Goal: Task Accomplishment & Management: Manage account settings

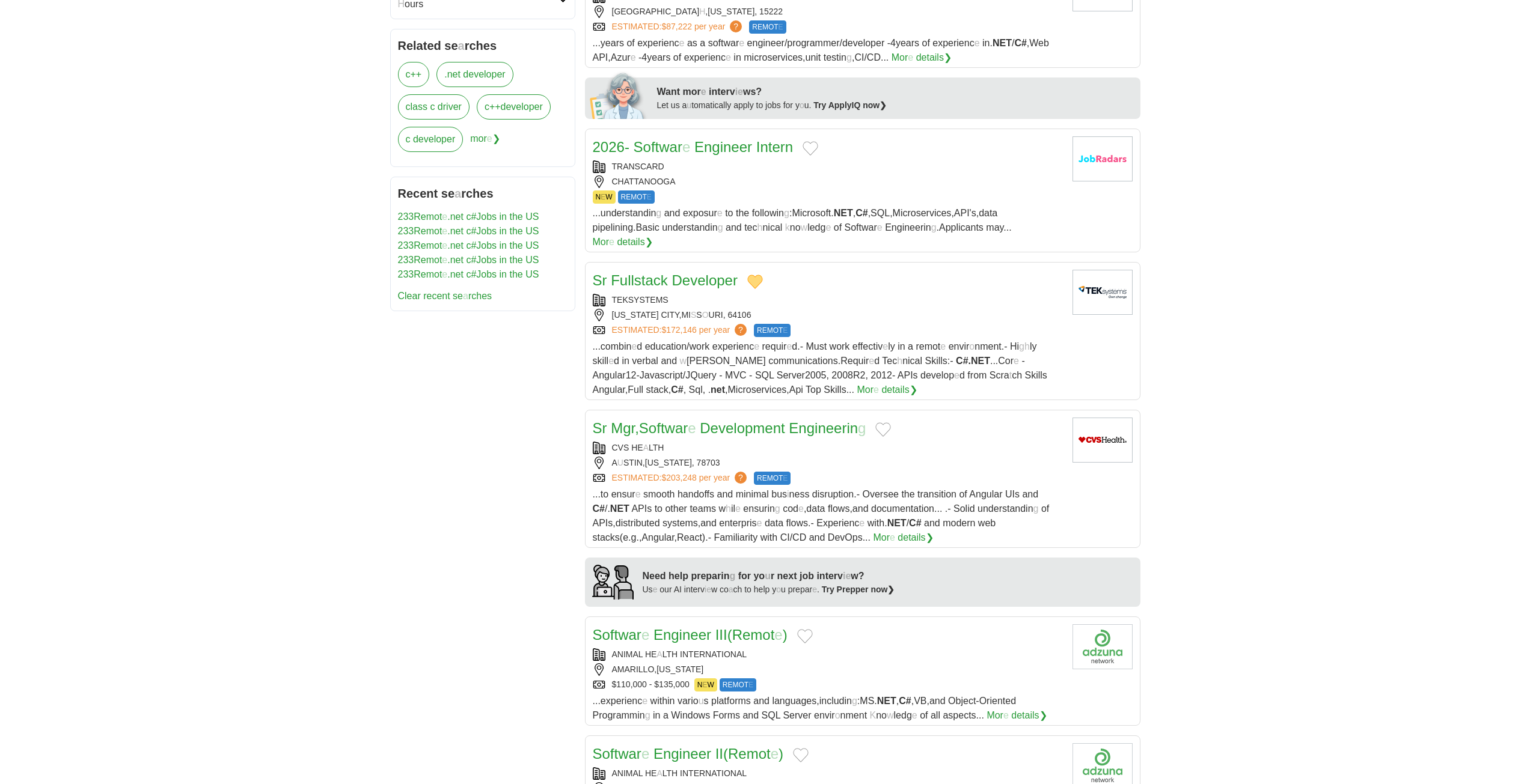
scroll to position [601, 0]
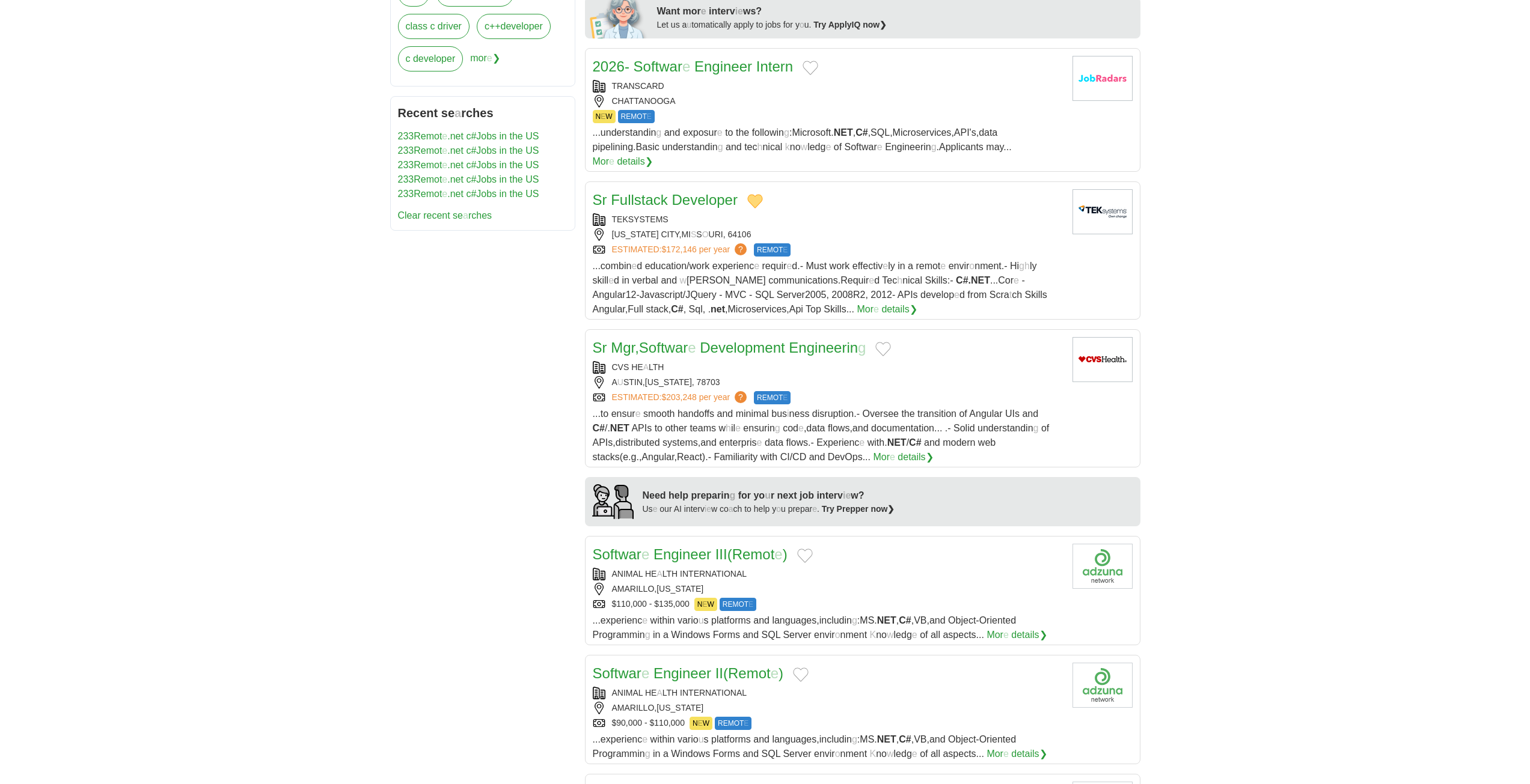
click at [885, 342] on button "Add to favorite jobs" at bounding box center [882, 349] width 15 height 15
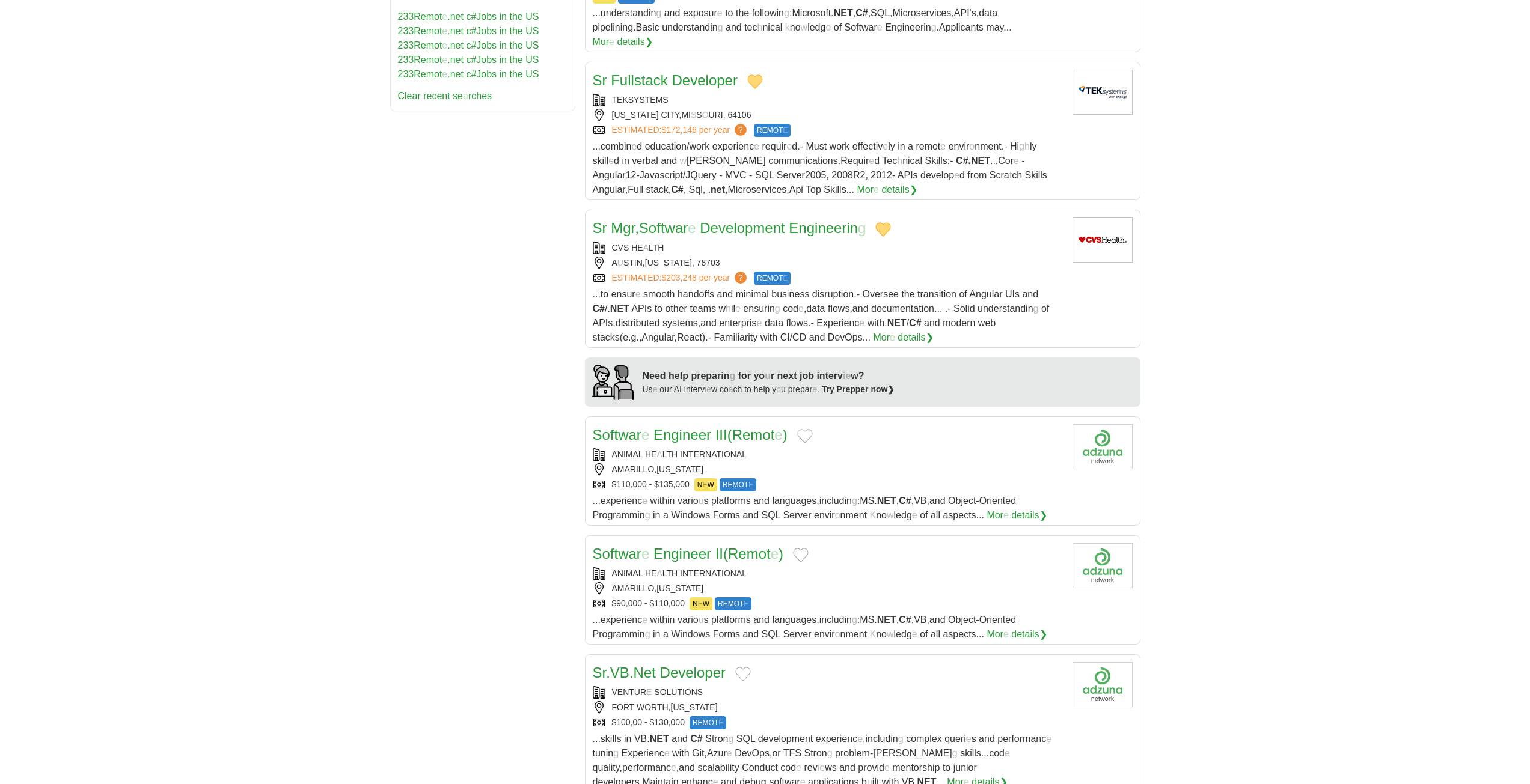
scroll to position [721, 0]
click at [807, 429] on button "Add to favorite jobs" at bounding box center [804, 436] width 15 height 15
click at [702, 426] on readpronunciation-word "Engineer" at bounding box center [682, 434] width 58 height 16
click at [800, 547] on button "Add to favorite jobs" at bounding box center [800, 554] width 15 height 15
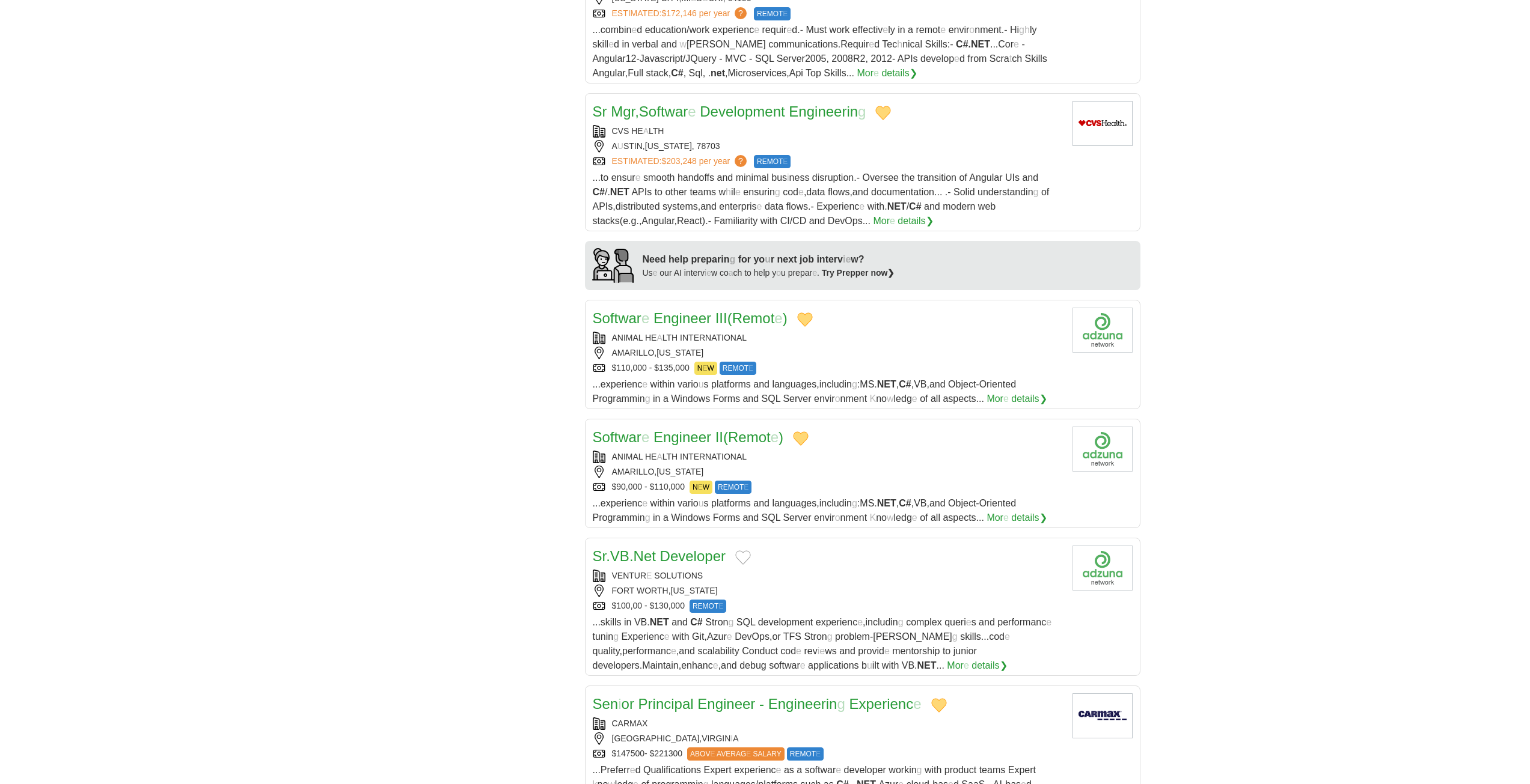
scroll to position [841, 0]
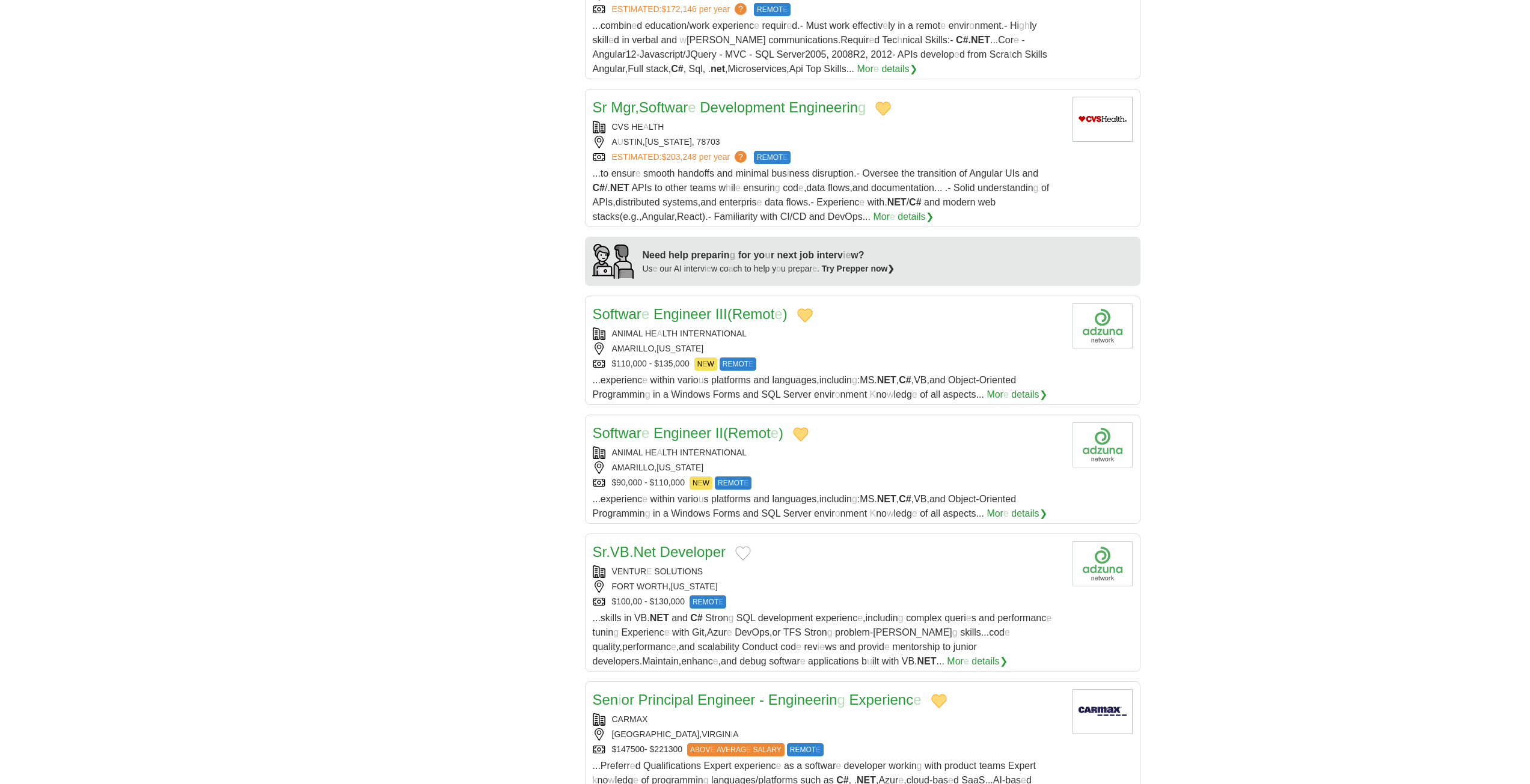
click at [749, 546] on button "Add to favorite jobs" at bounding box center [743, 554] width 15 height 15
click at [682, 543] on readpronunciation-word "Developer" at bounding box center [693, 551] width 66 height 16
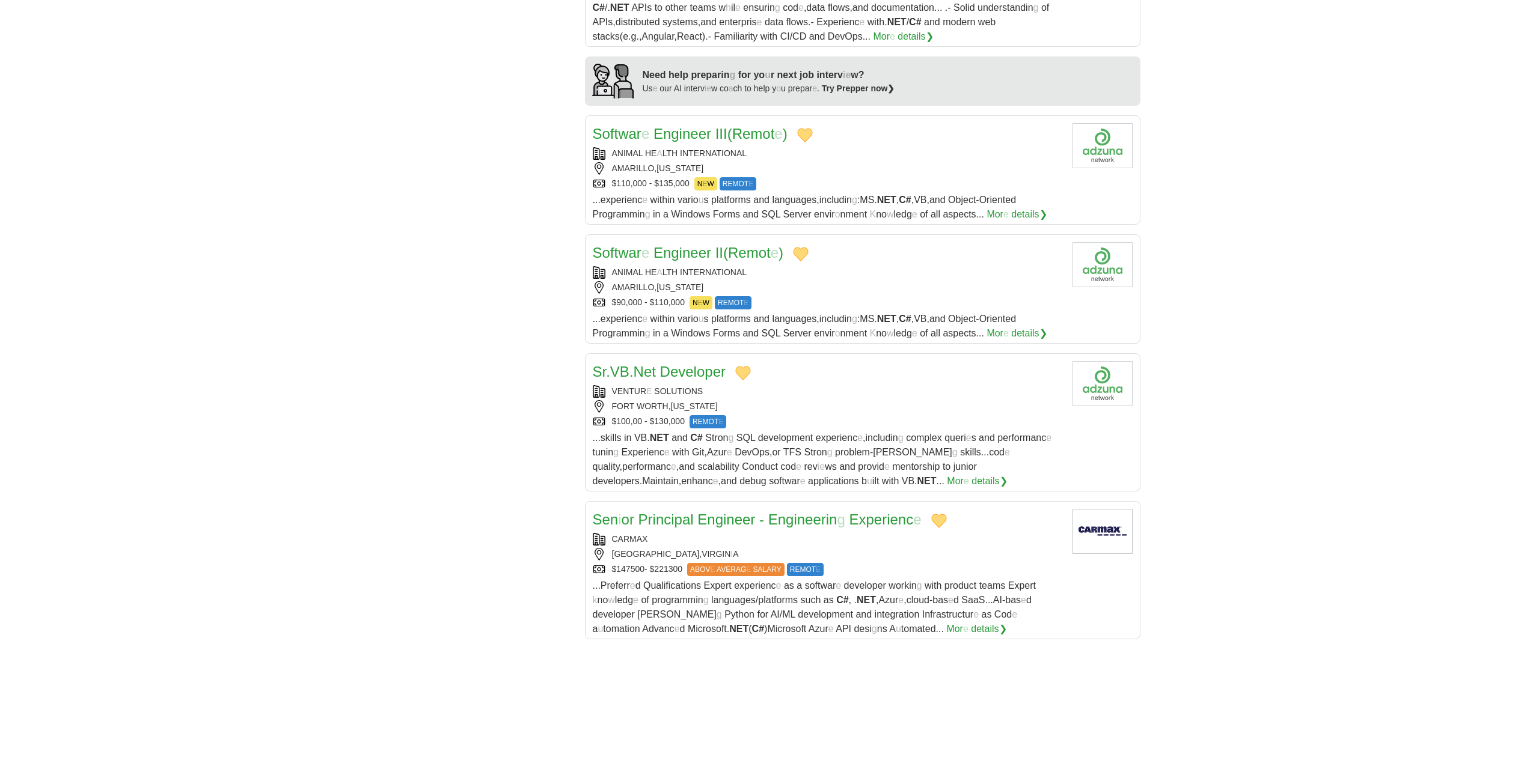
scroll to position [1322, 0]
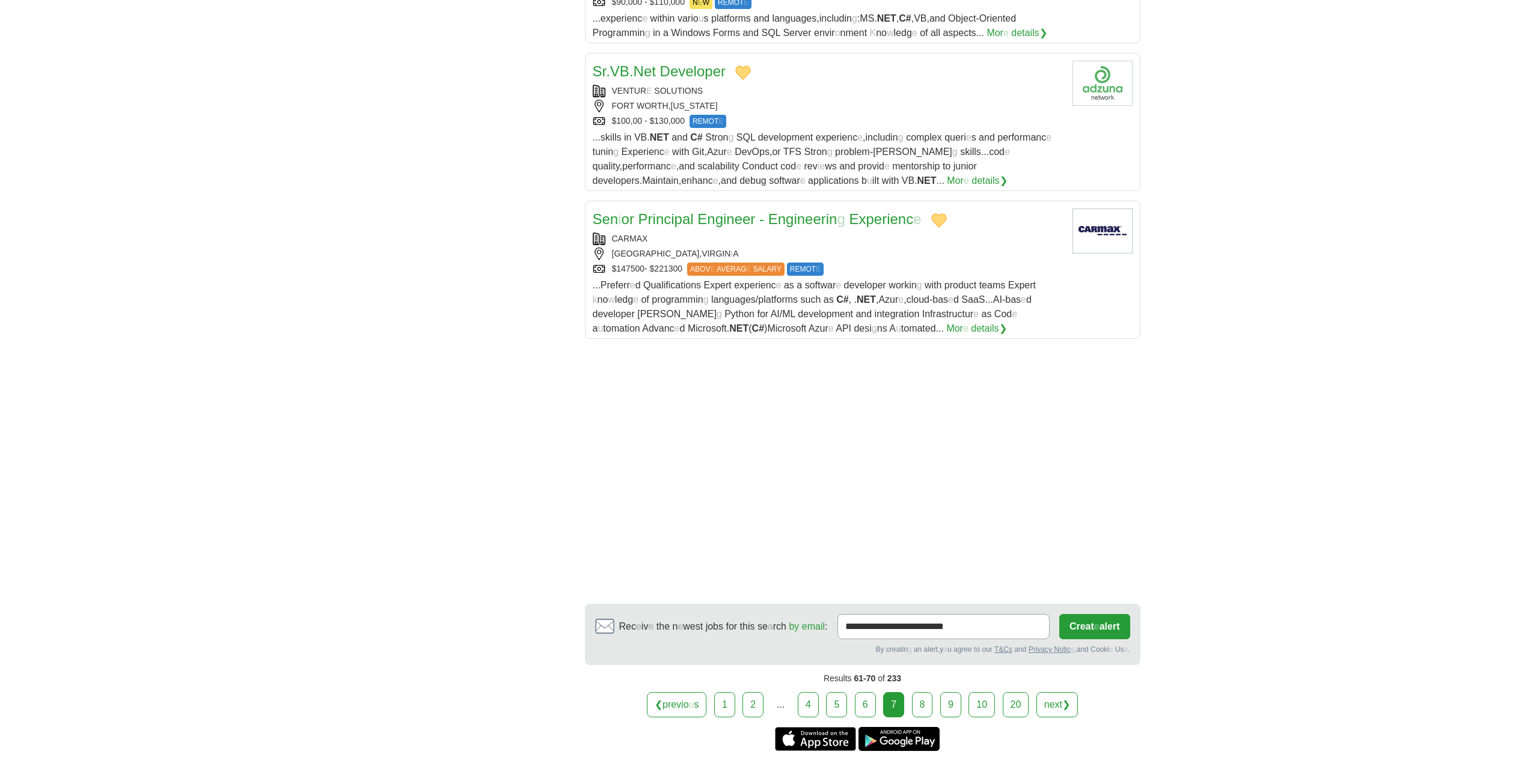
click at [923, 693] on link "8" at bounding box center [922, 704] width 21 height 26
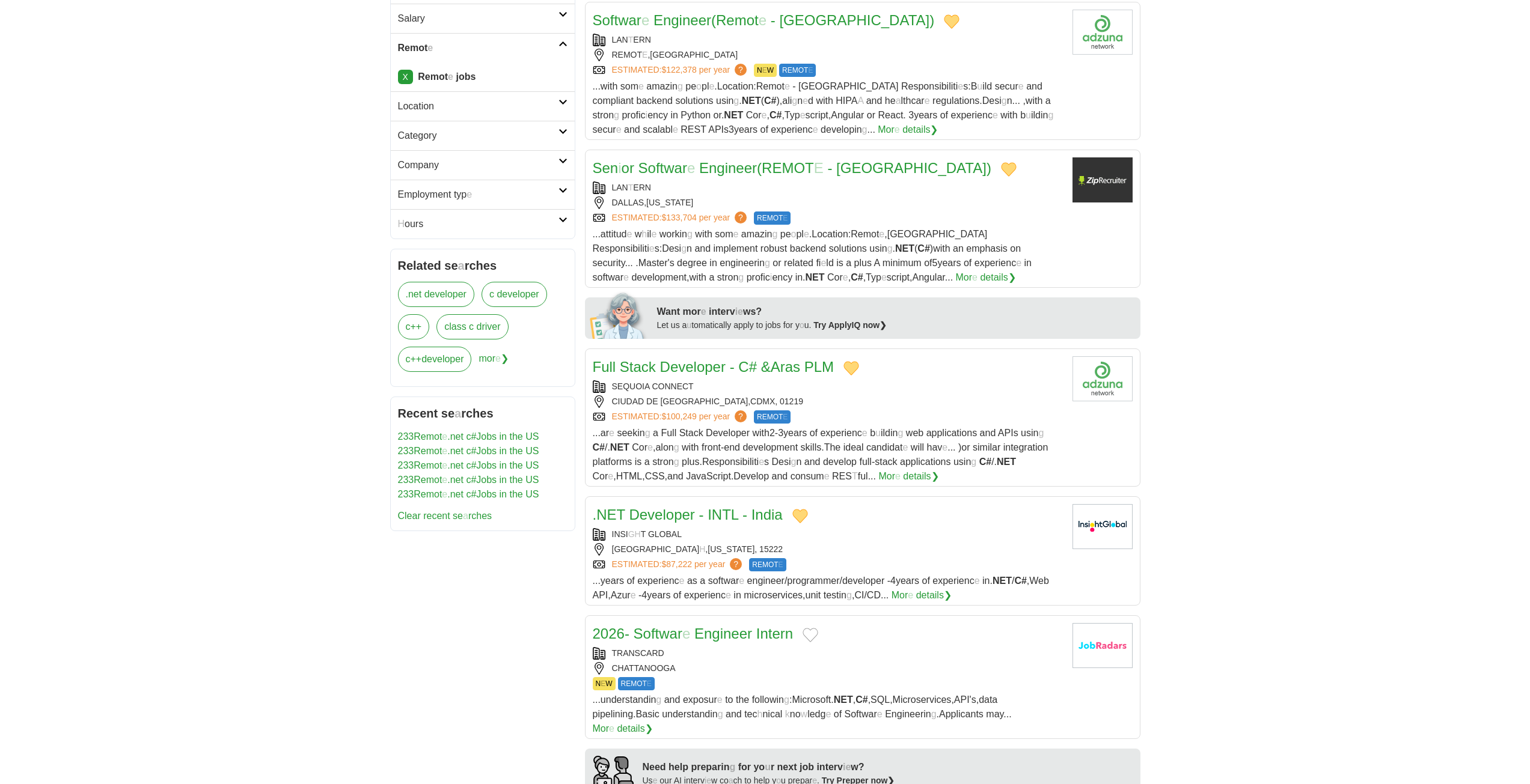
scroll to position [540, 0]
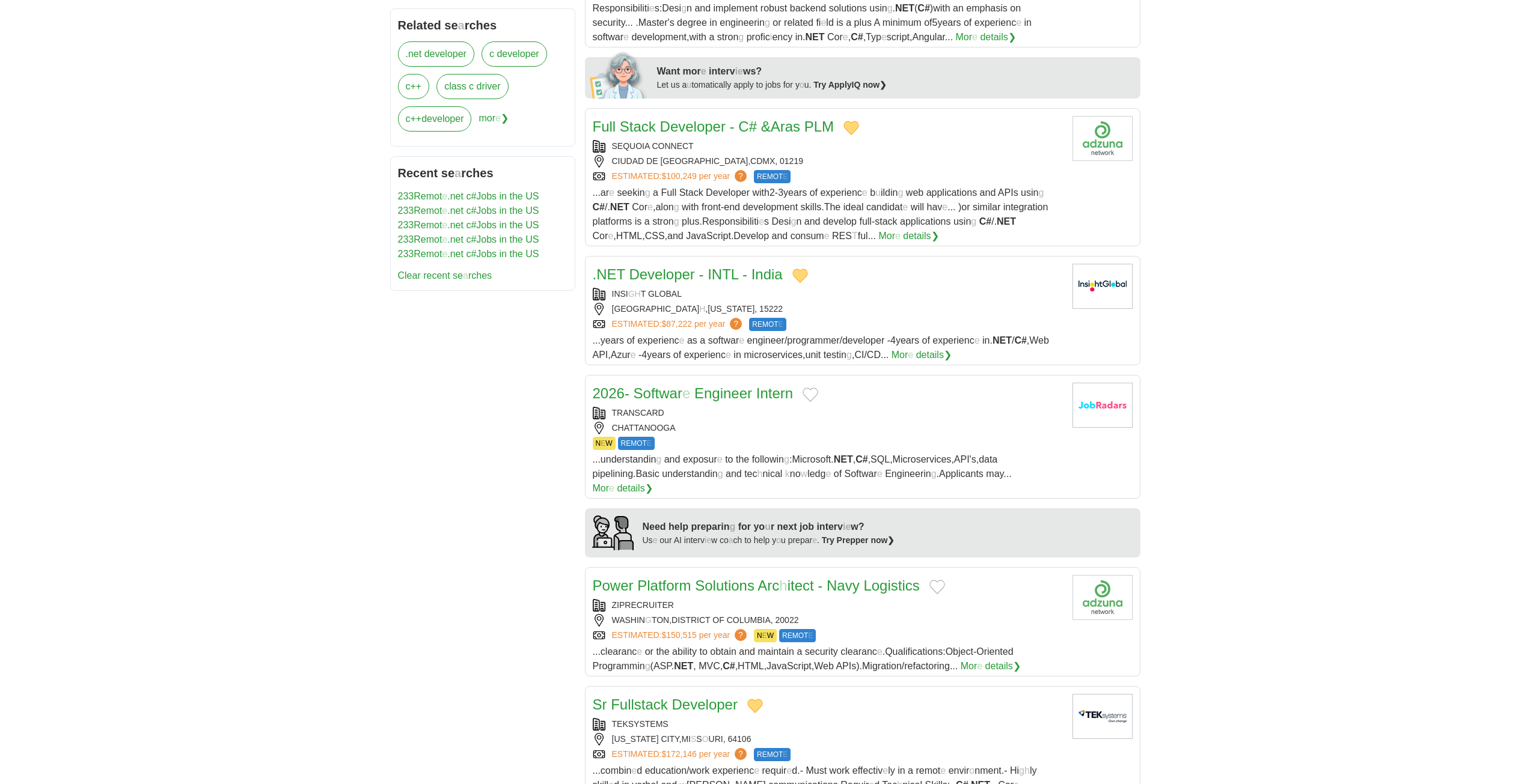
click at [812, 392] on button "Add to favorite jobs" at bounding box center [810, 395] width 15 height 15
click at [687, 396] on readpronunciation-span "e" at bounding box center [686, 393] width 8 height 16
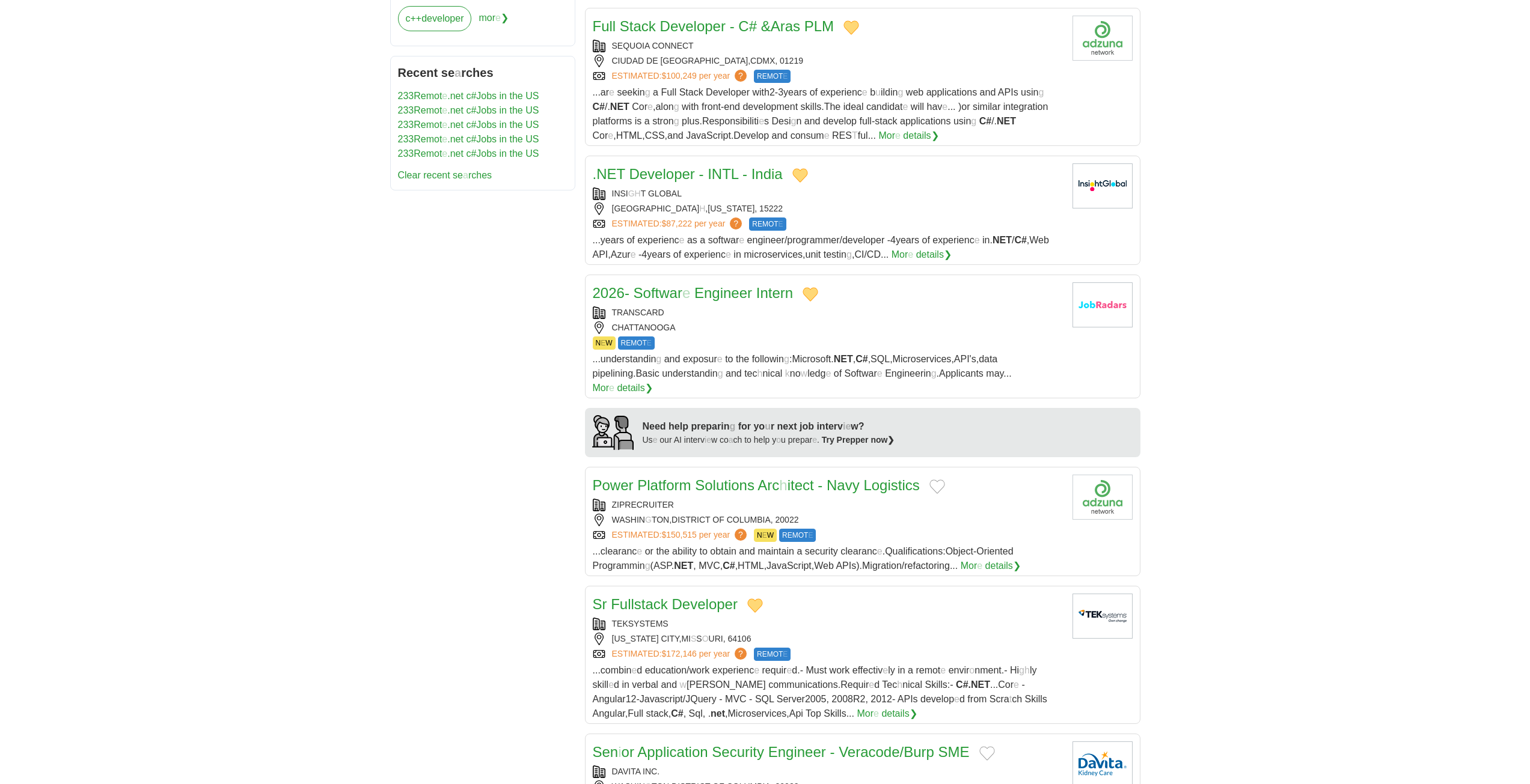
scroll to position [661, 0]
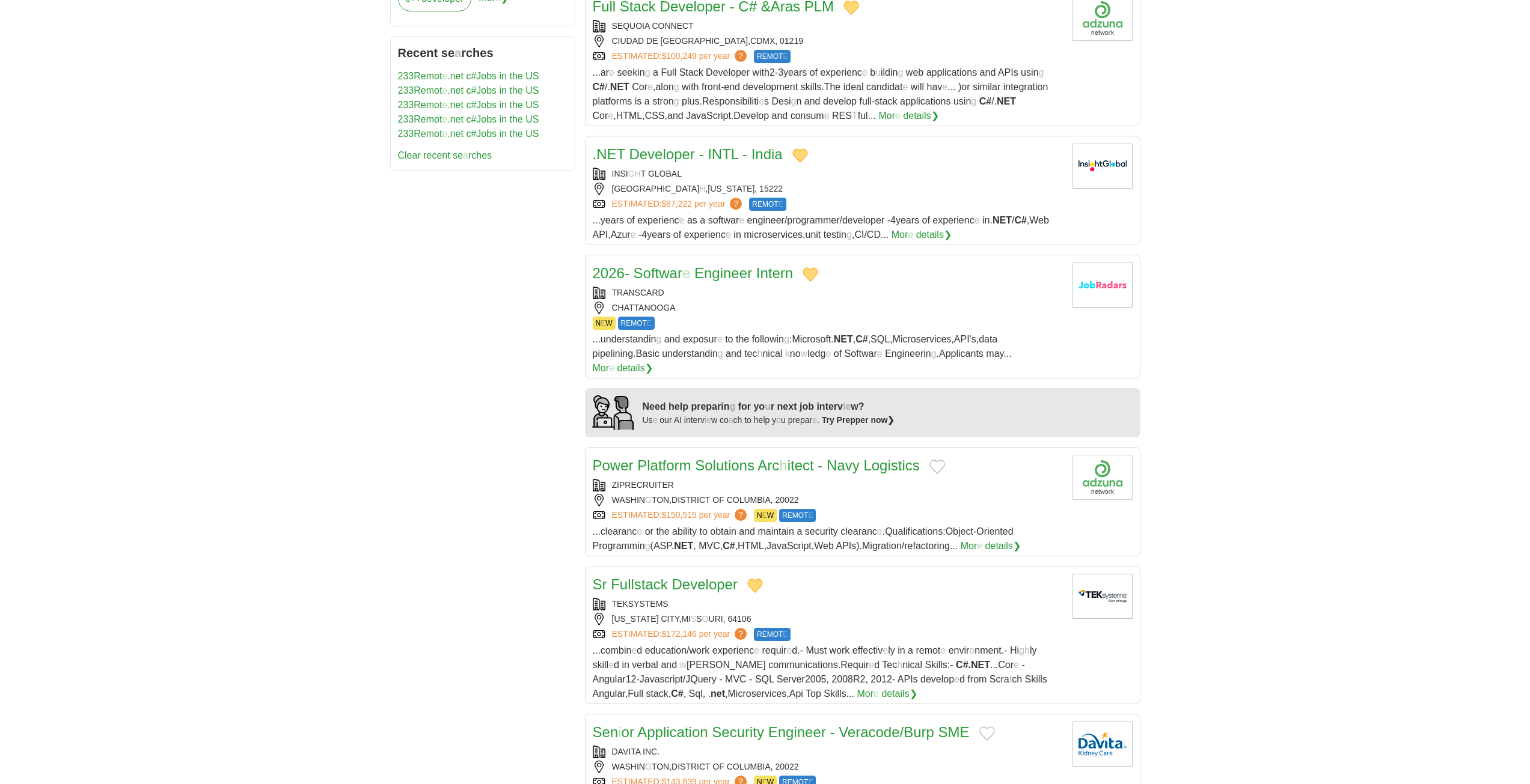
click at [938, 459] on button "Add to favorite jobs" at bounding box center [937, 467] width 15 height 15
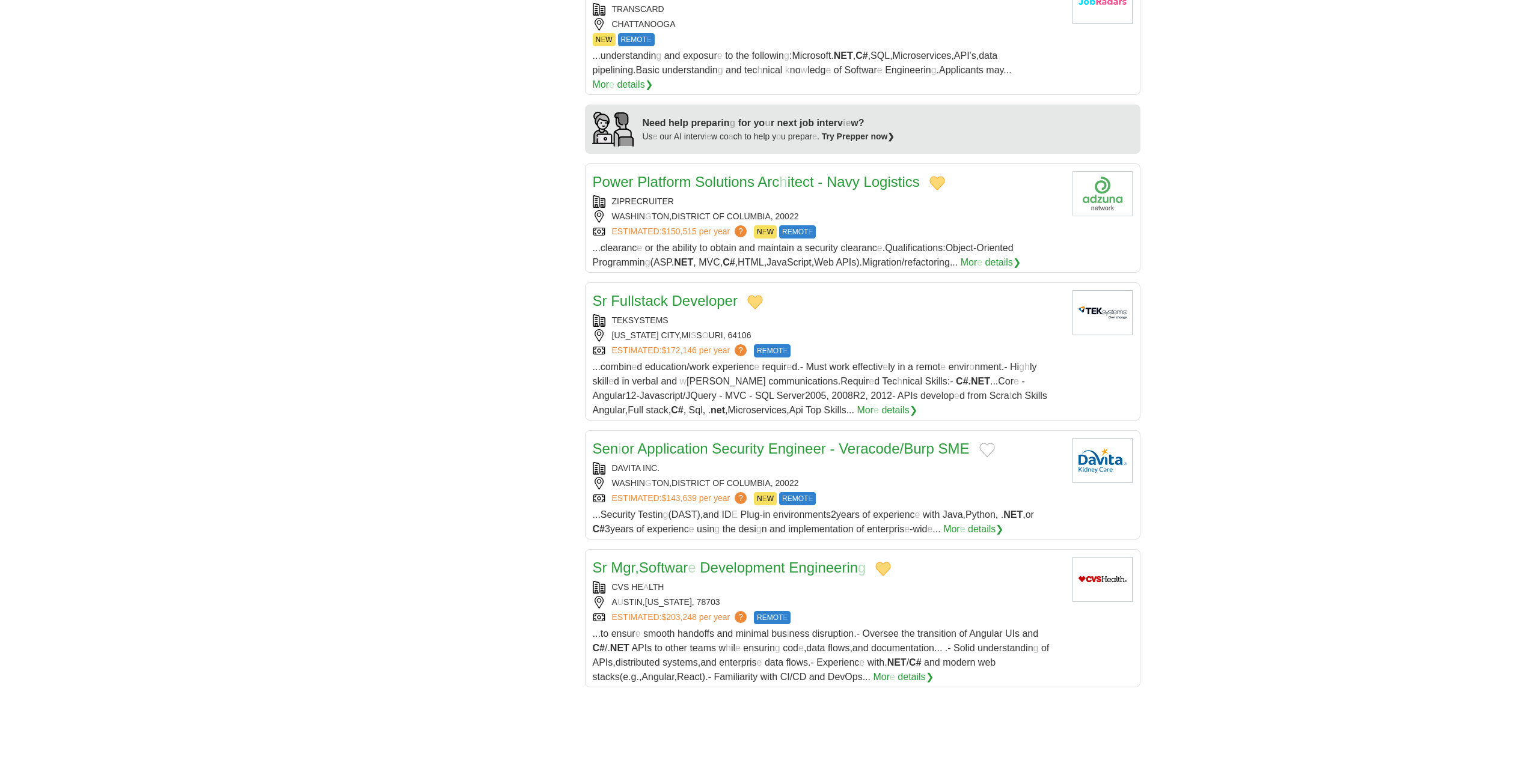
scroll to position [961, 0]
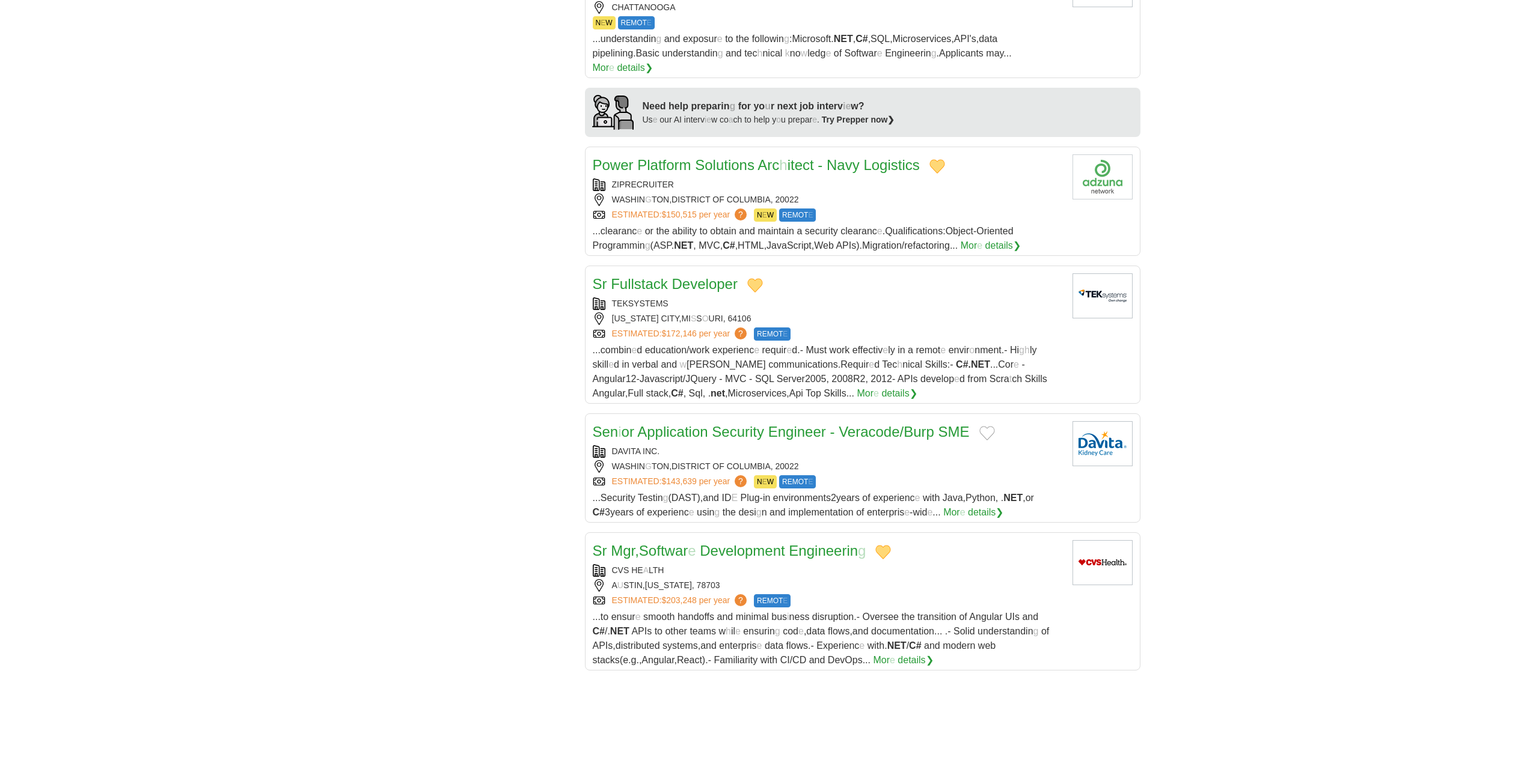
click at [989, 426] on button "Add to favorite jobs" at bounding box center [986, 433] width 15 height 15
click at [770, 423] on readpronunciation-word "Engineer" at bounding box center [797, 431] width 58 height 16
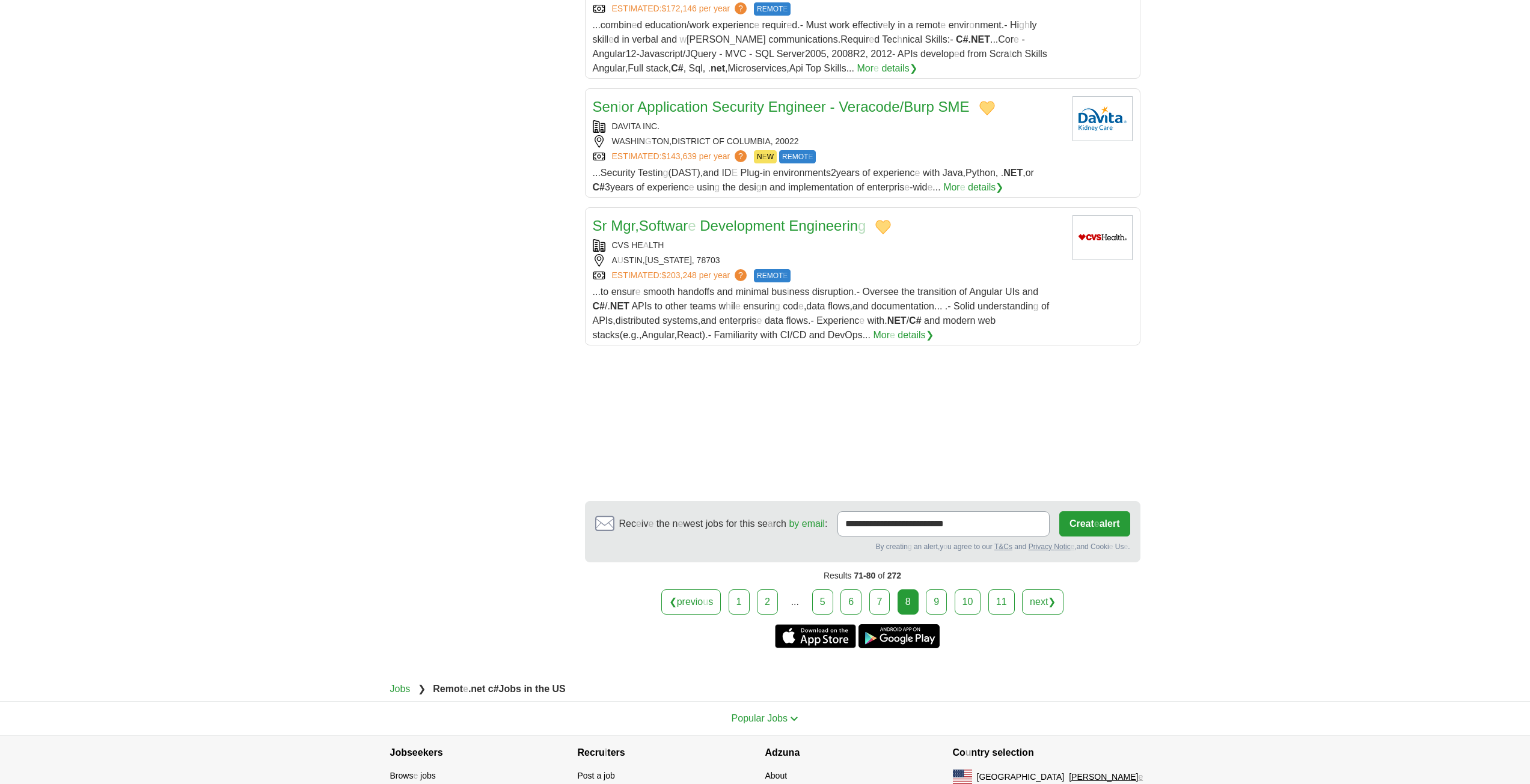
scroll to position [1322, 0]
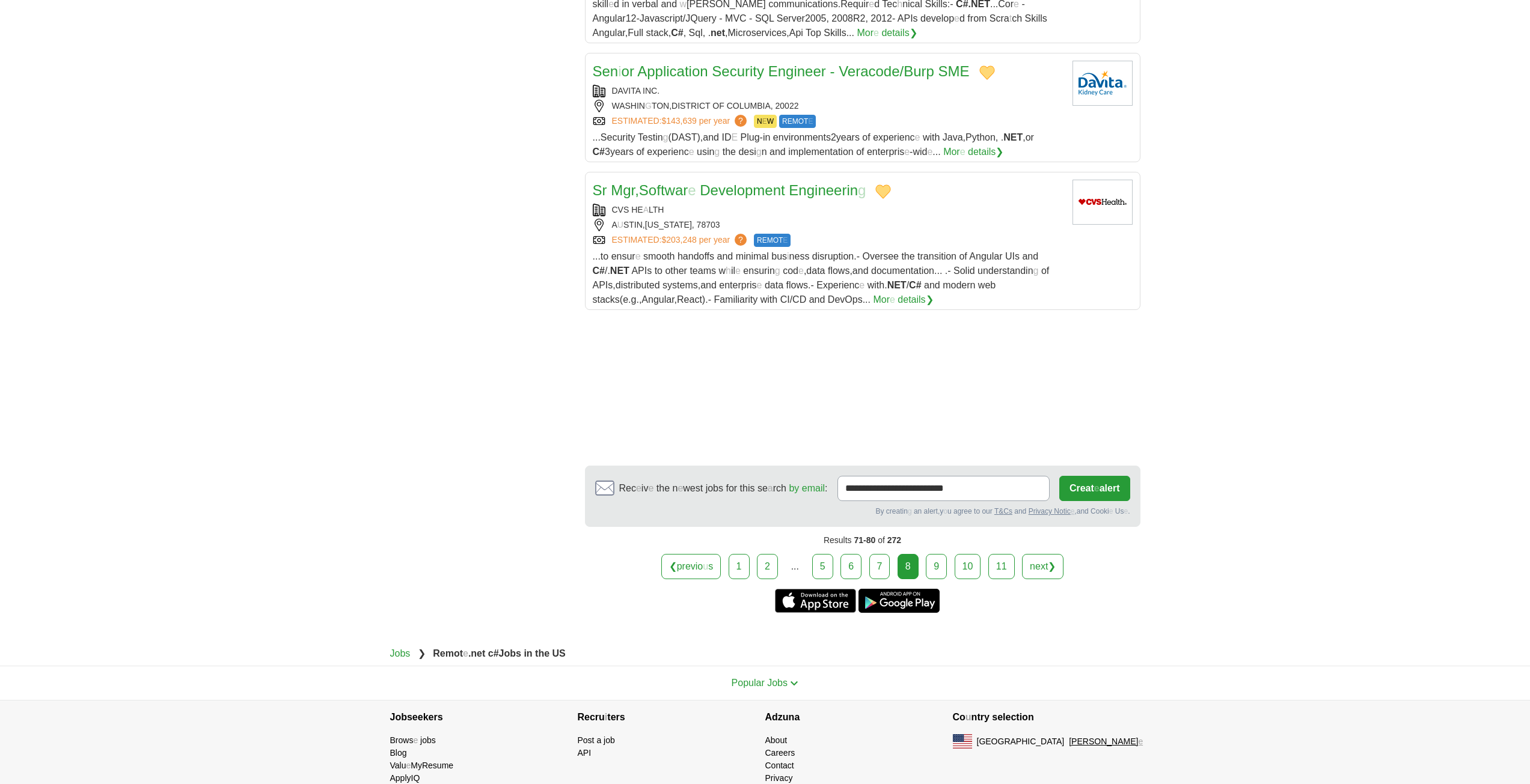
click at [942, 555] on link "9" at bounding box center [936, 566] width 21 height 26
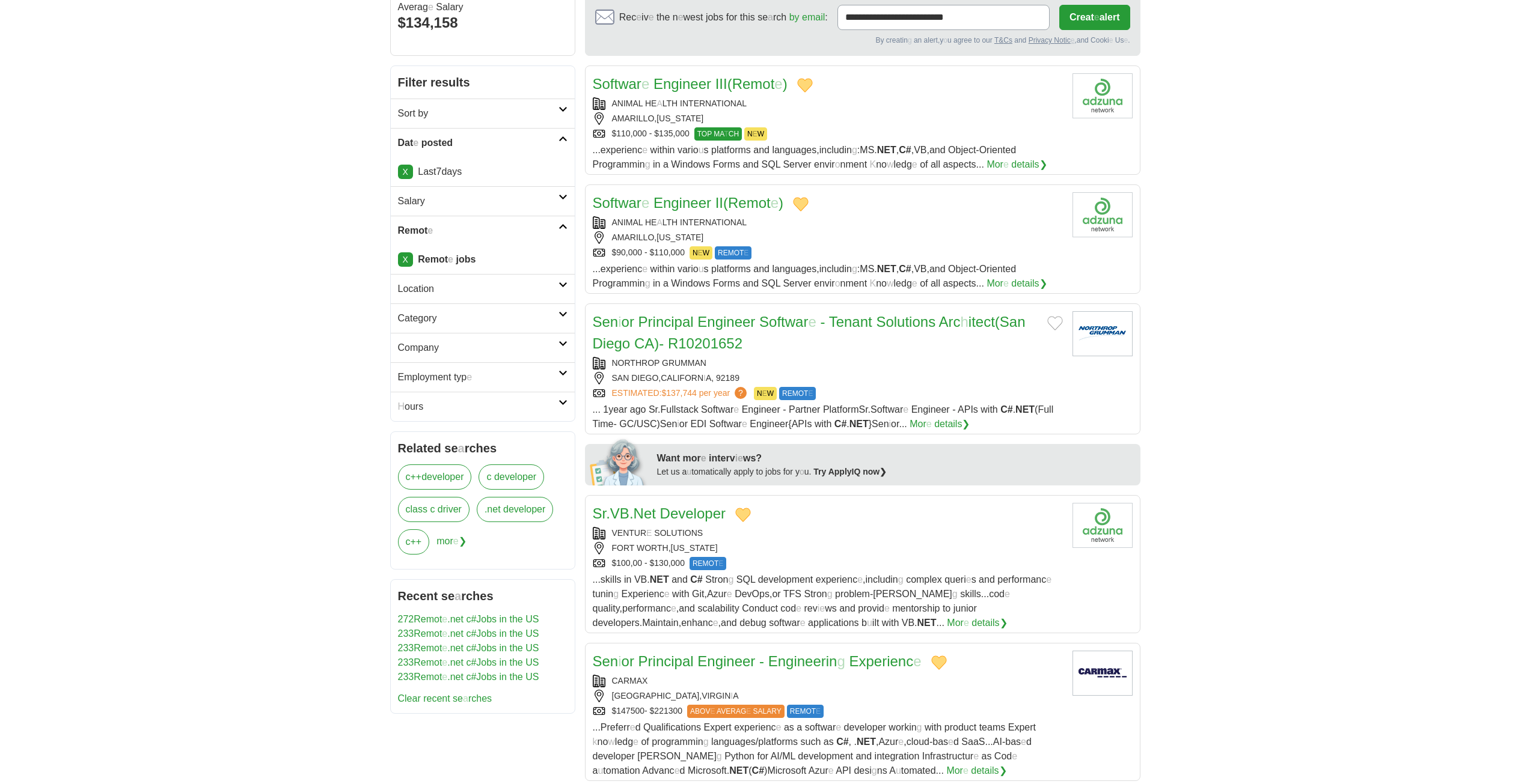
scroll to position [120, 0]
click at [1056, 320] on button "Add to favorite jobs" at bounding box center [1054, 321] width 15 height 15
click at [771, 323] on readpronunciation-span "Softwar" at bounding box center [784, 320] width 49 height 16
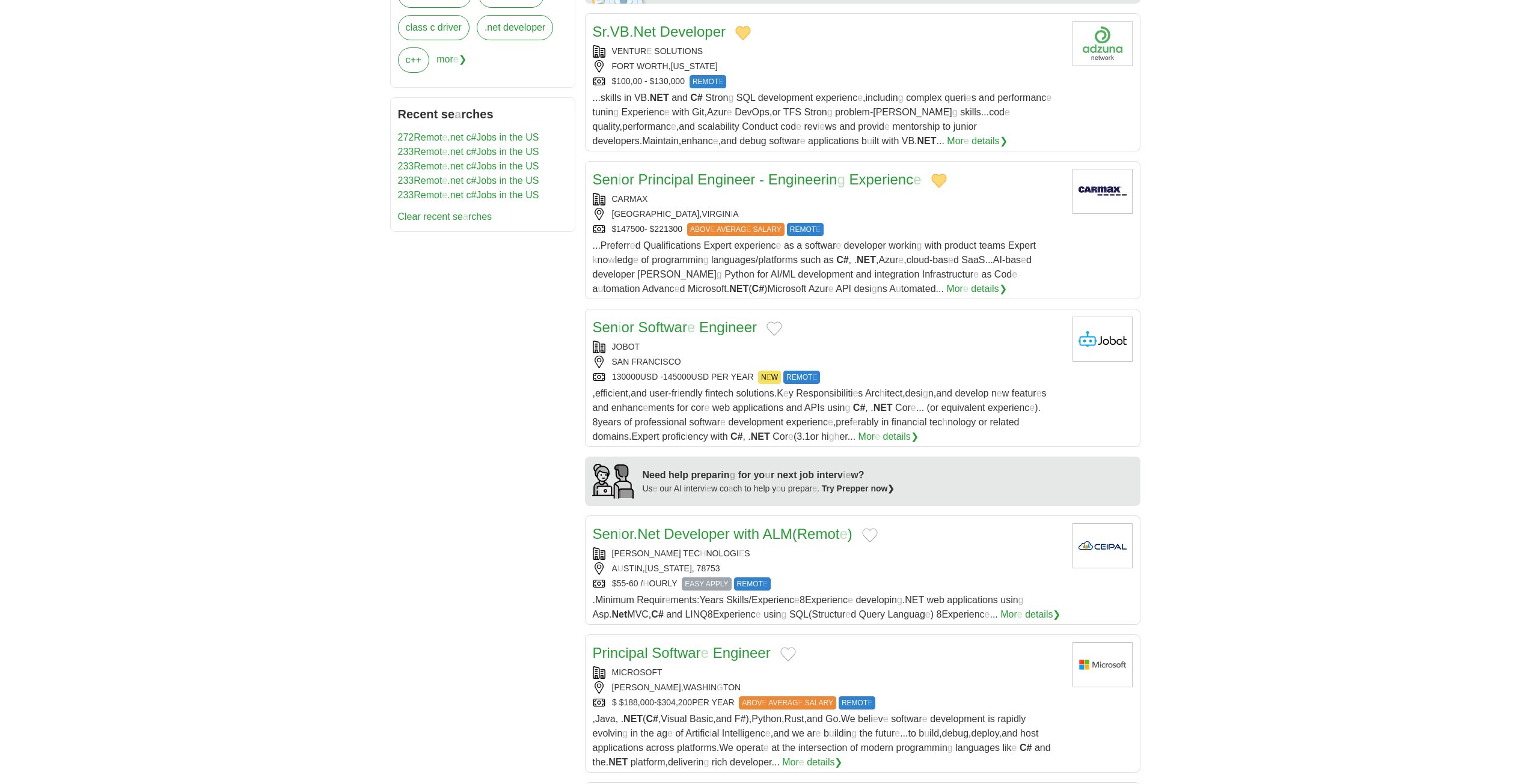
scroll to position [601, 0]
click at [776, 325] on button "Add to favorite jobs" at bounding box center [773, 328] width 15 height 15
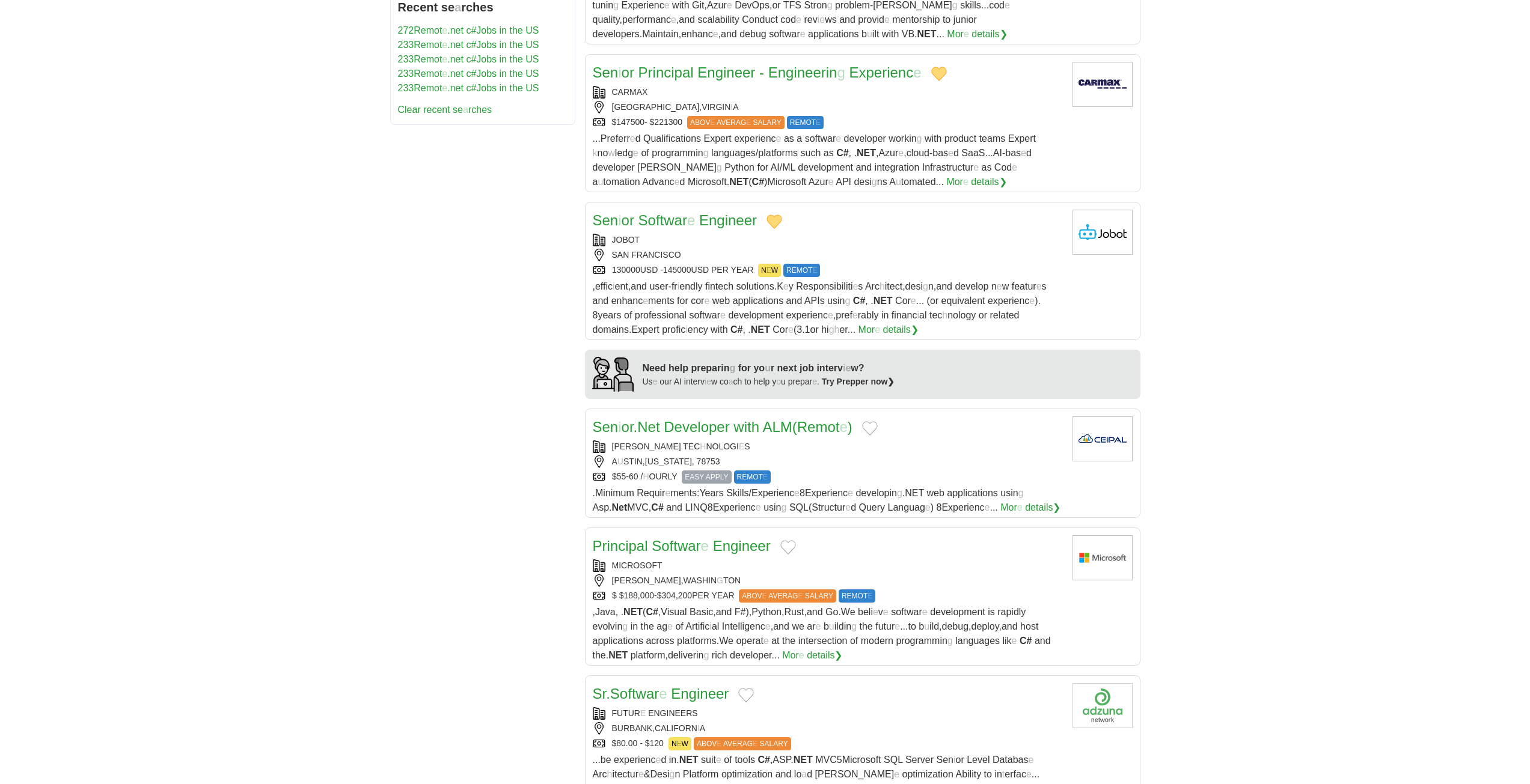
scroll to position [721, 0]
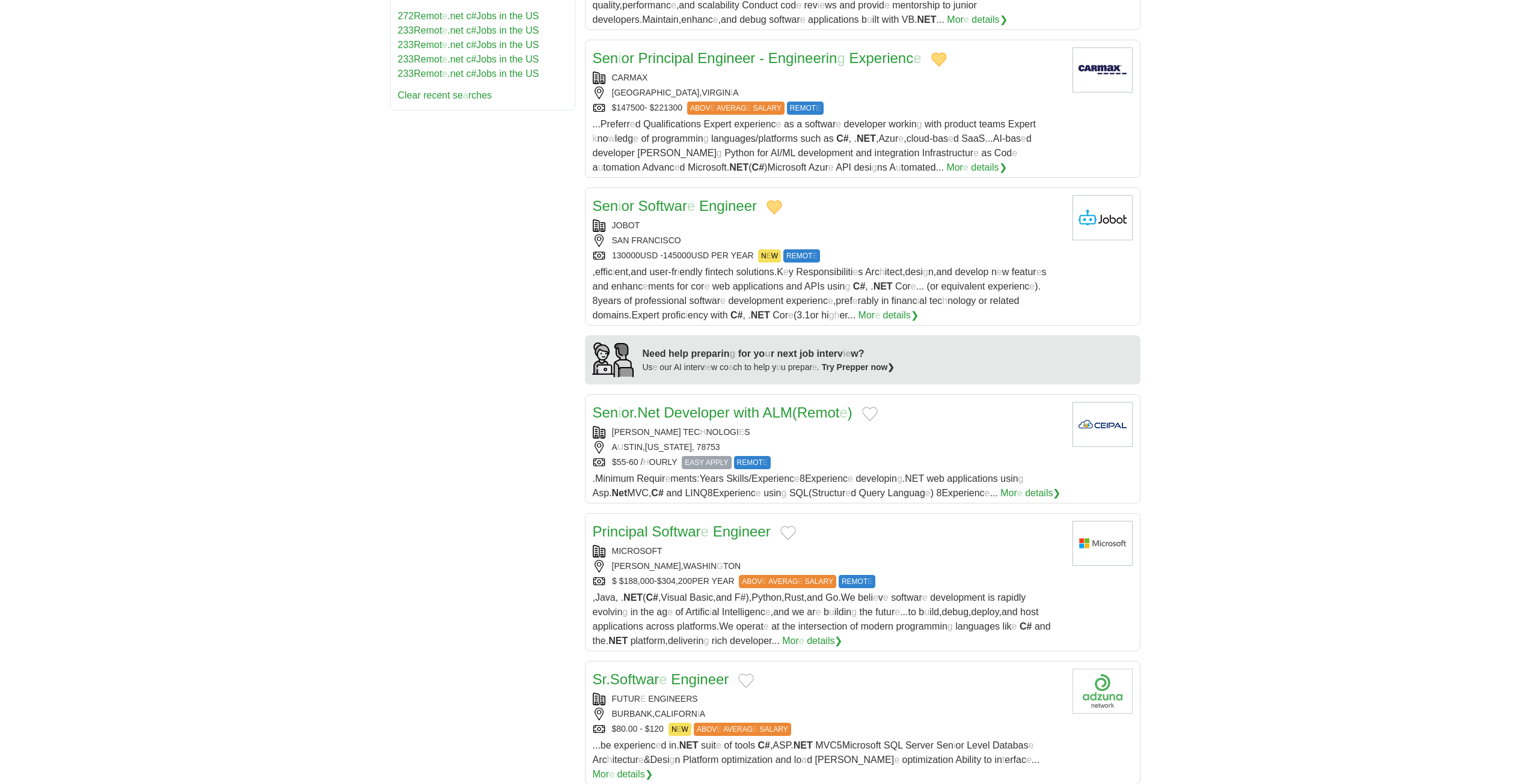
click at [877, 415] on button "Add to favorite jobs" at bounding box center [869, 414] width 15 height 15
click at [749, 412] on readpronunciation-word "with" at bounding box center [746, 412] width 26 height 16
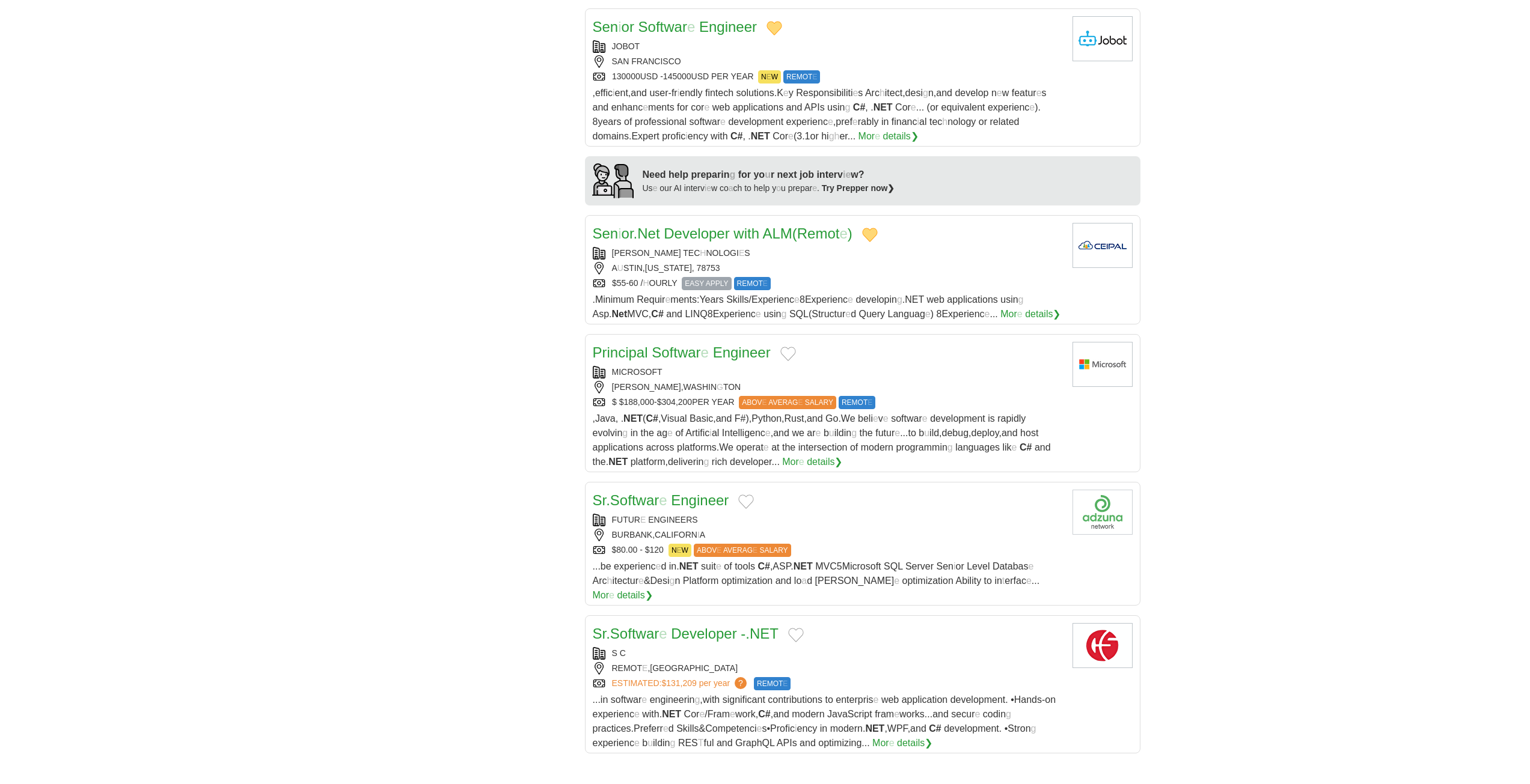
scroll to position [901, 0]
click at [793, 354] on button "Add to favorite jobs" at bounding box center [787, 353] width 15 height 15
click at [692, 352] on readpronunciation-span "Softwar" at bounding box center [676, 351] width 49 height 16
click at [753, 497] on button "Add to favorite jobs" at bounding box center [746, 500] width 15 height 15
click at [642, 497] on readpronunciation-span "Softwar" at bounding box center [634, 499] width 49 height 16
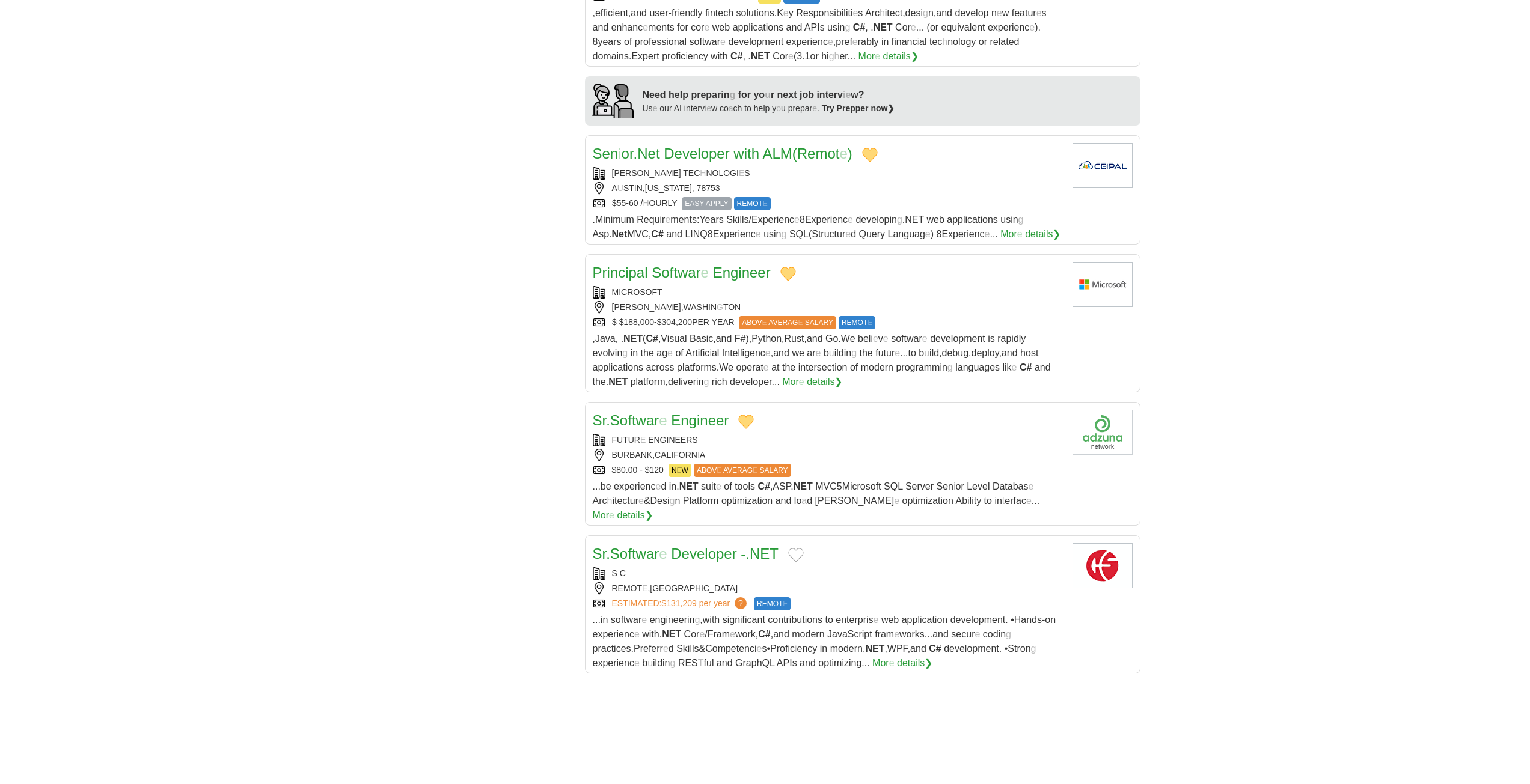
scroll to position [1082, 0]
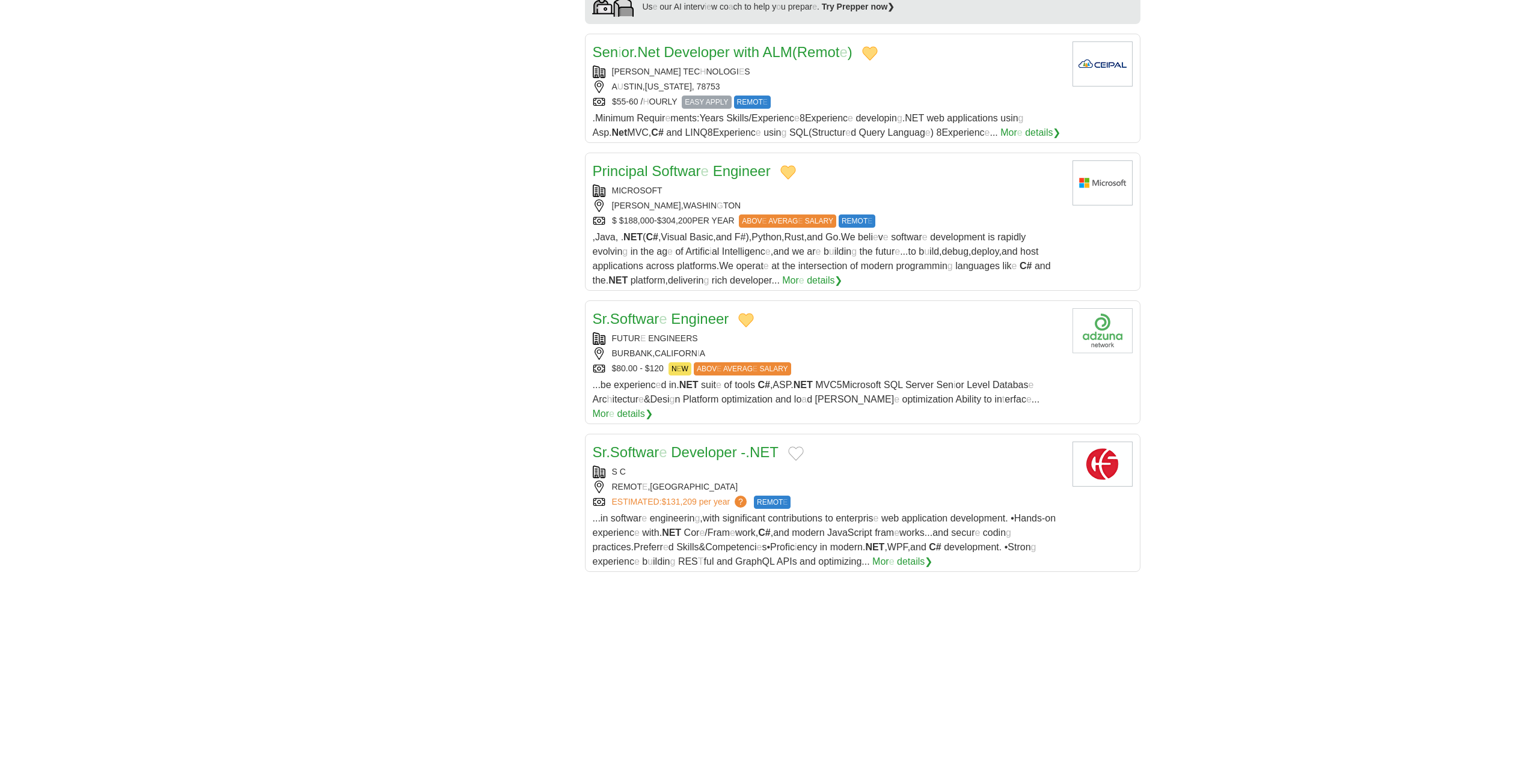
click at [803, 446] on button "Add to favorite jobs" at bounding box center [795, 453] width 15 height 15
click at [652, 444] on readpronunciation-span "Softwar" at bounding box center [634, 452] width 49 height 16
